Goal: Find specific page/section: Find specific page/section

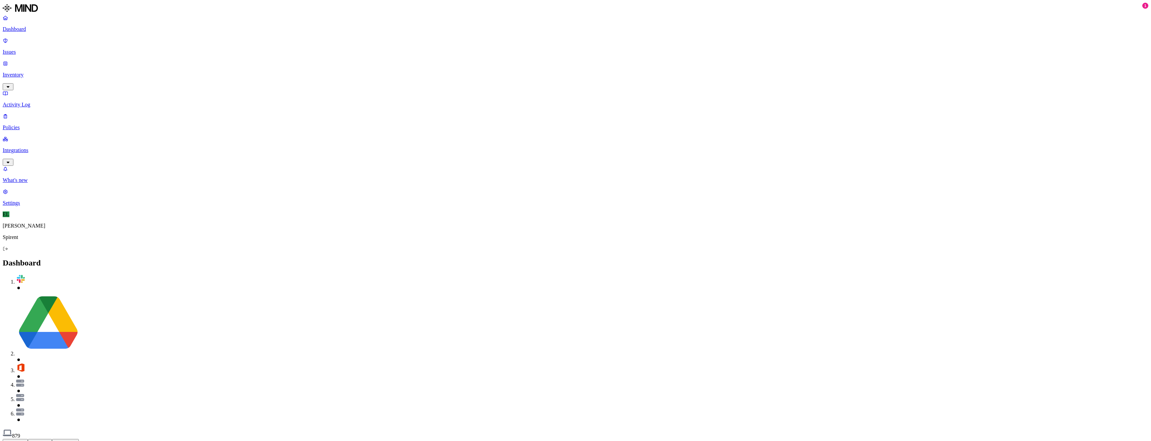
click at [19, 72] on p "Inventory" at bounding box center [576, 75] width 1146 height 6
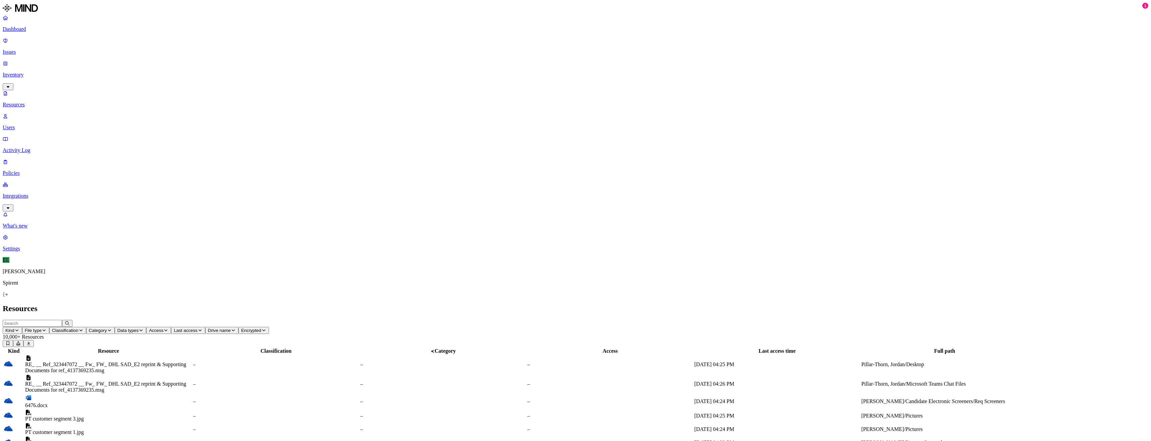
click at [56, 193] on p "Integrations" at bounding box center [576, 196] width 1146 height 6
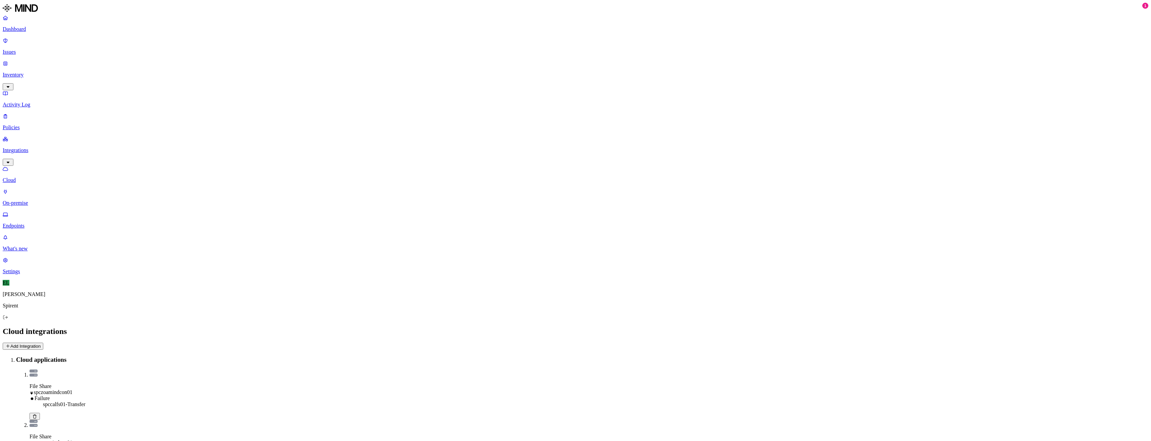
click at [46, 223] on p "Endpoints" at bounding box center [576, 226] width 1146 height 6
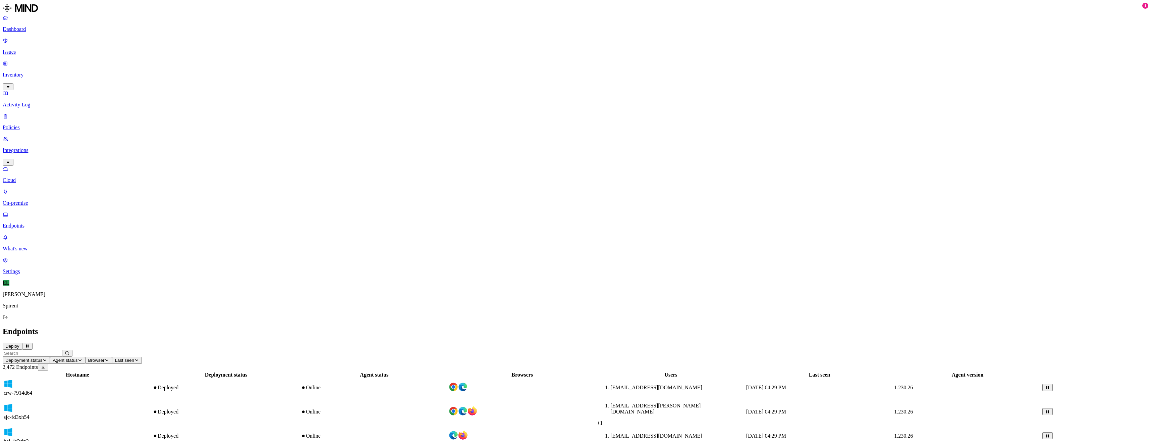
click at [62, 350] on input "text" at bounding box center [32, 353] width 59 height 7
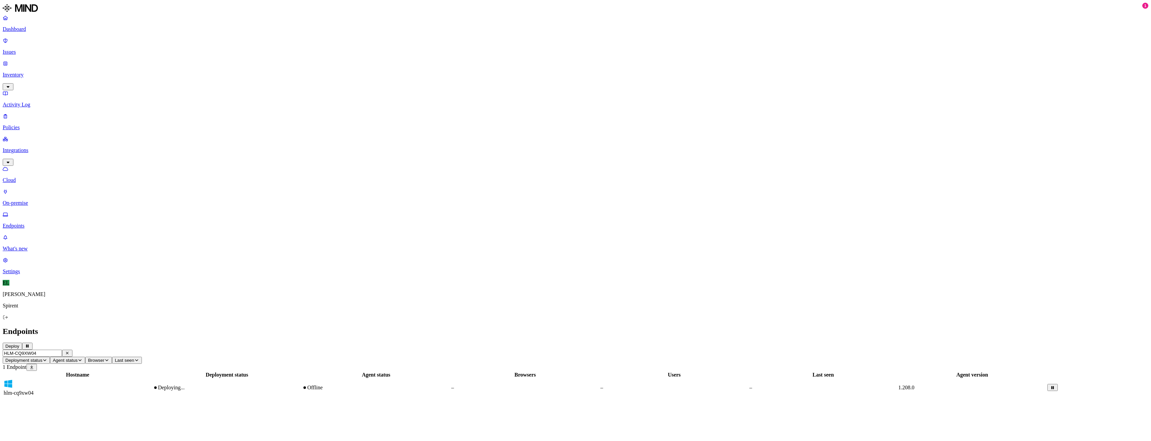
type input "HLM-CQ9XW04"
click at [34, 390] on span "hlm-cq9xw04" at bounding box center [19, 393] width 30 height 6
